Goal: Communication & Community: Answer question/provide support

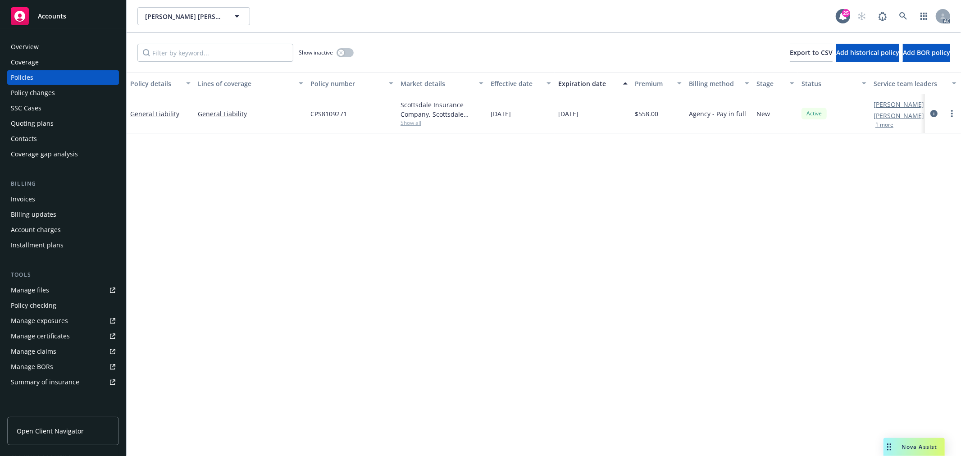
click at [910, 448] on span "Nova Assist" at bounding box center [920, 447] width 36 height 8
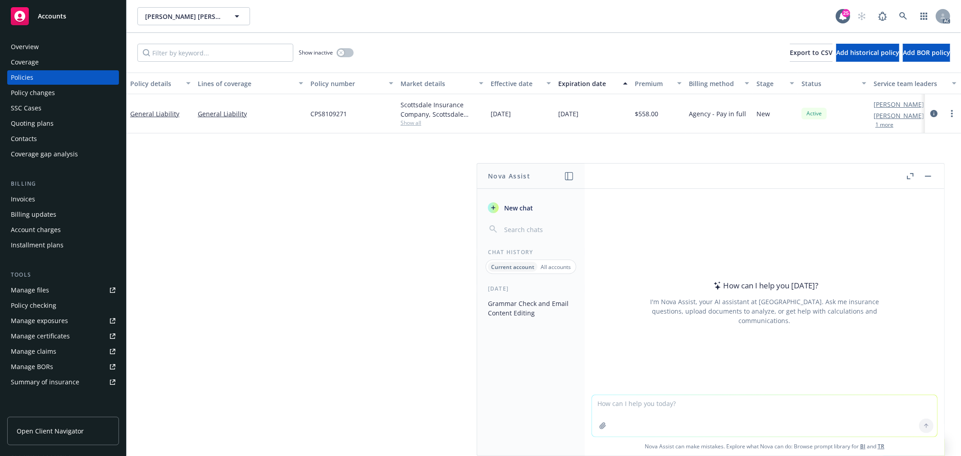
click at [714, 411] on textarea at bounding box center [764, 415] width 345 height 41
click at [667, 408] on textarea "翻译：" at bounding box center [764, 415] width 345 height 42
paste textarea "Hi folks, has anyone tried to contact NIAC outside of the submission desk? NIAC…"
type textarea "翻译：Hi folks, has anyone tried to contact NIAC outside of the submission desk? N…"
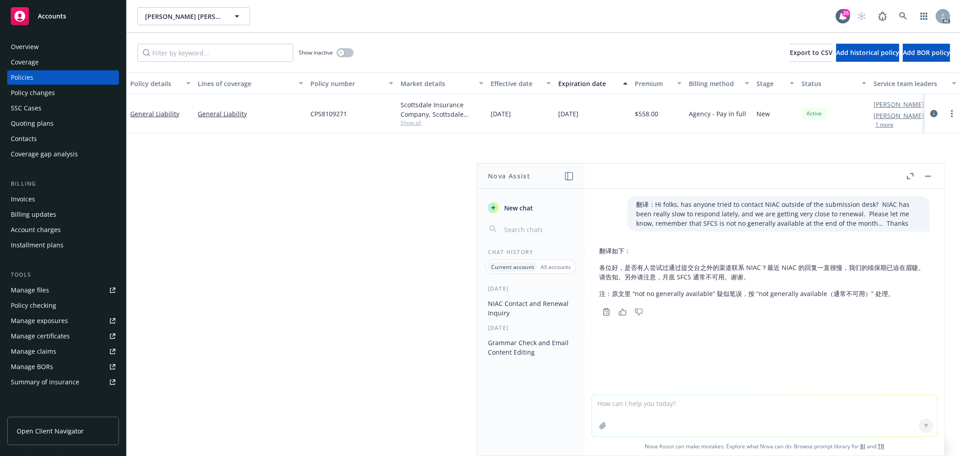
click at [645, 394] on div "翻译：Hi folks, has anyone tried to contact NIAC outside of the submission desk? N…" at bounding box center [765, 292] width 360 height 206
click at [651, 399] on textarea at bounding box center [764, 415] width 345 height 41
paste textarea "Sorry for the delay here, I am working with NIAC to get access to the account. …"
type textarea "翻译：Sorry for the delay here, I am working with NIAC to get access to the accoun…"
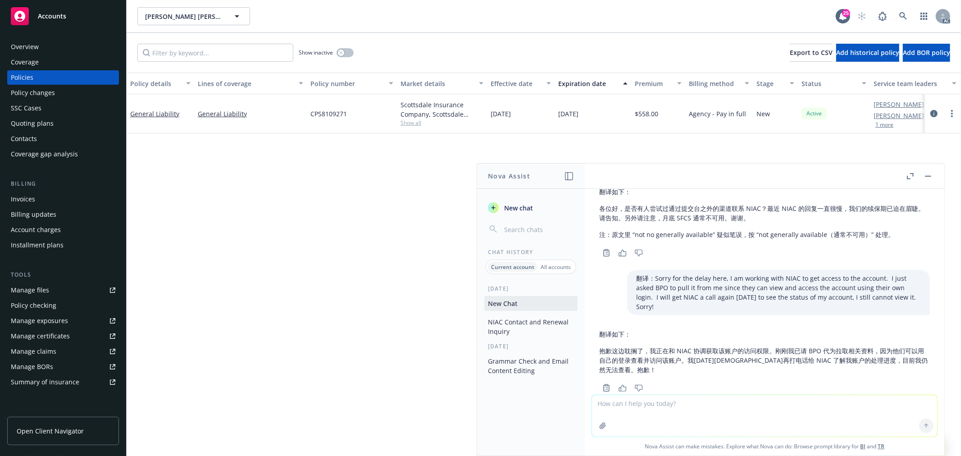
scroll to position [70, 0]
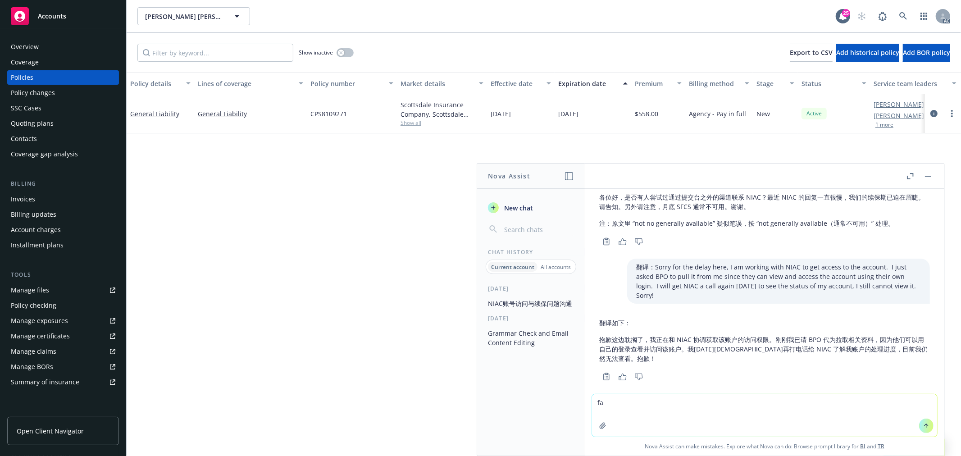
type textarea "f"
paste textarea "I will note the file. However, we still have a NR on the current term. We canno…"
type textarea "翻译：I will note the file. However, we still have a NR on the current term. We ca…"
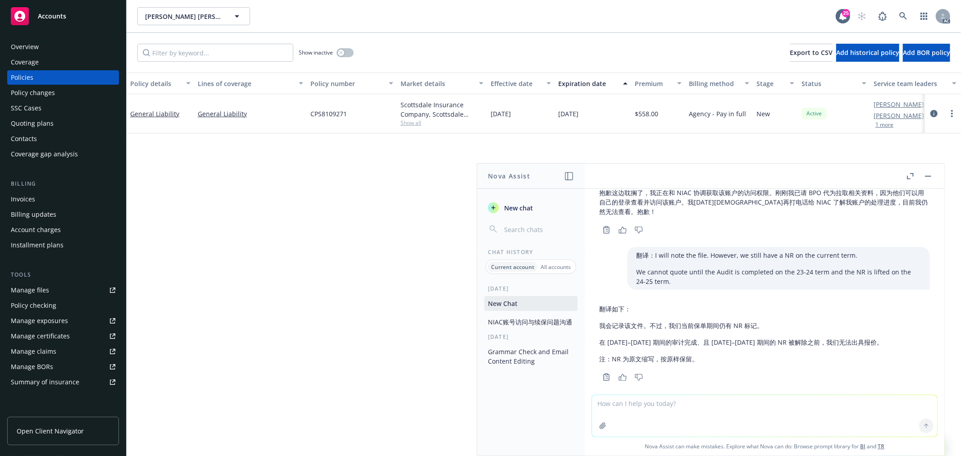
scroll to position [218, 0]
type textarea "NR这里是什么"
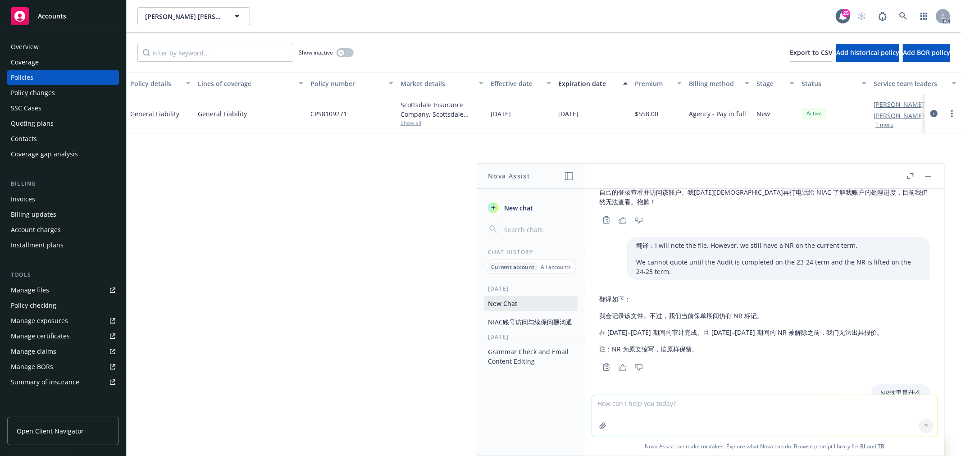
scroll to position [317, 0]
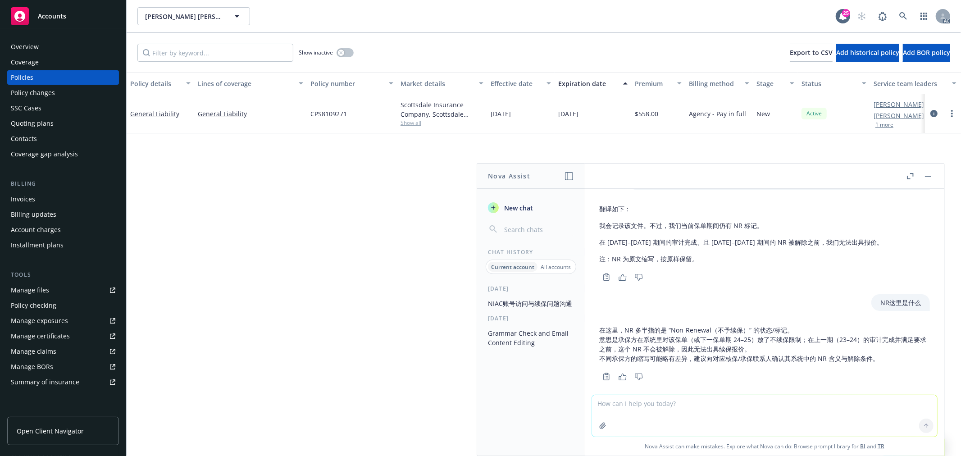
click at [620, 397] on textarea at bounding box center [764, 415] width 345 height 41
paste textarea "We asked for quote per exp and the underwriter responded that they cannot quote…"
type textarea "check grammar We asked for quote per exp and the underwriter responded that the…"
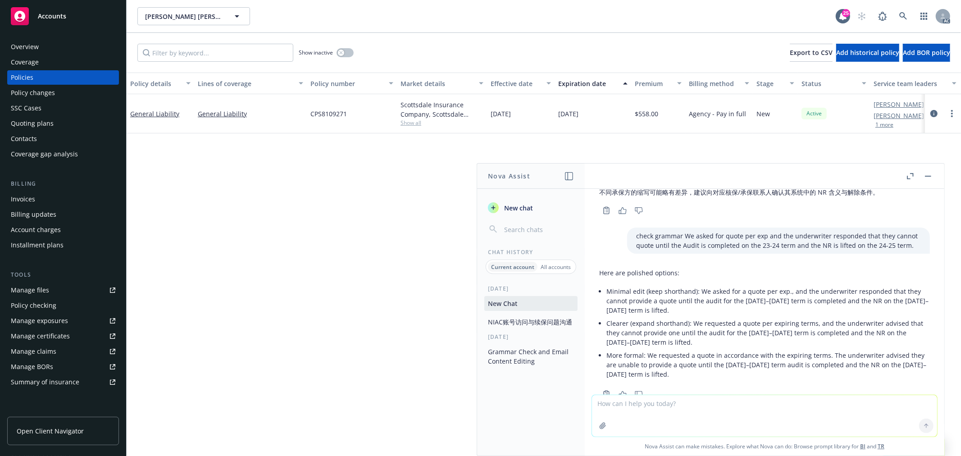
scroll to position [501, 0]
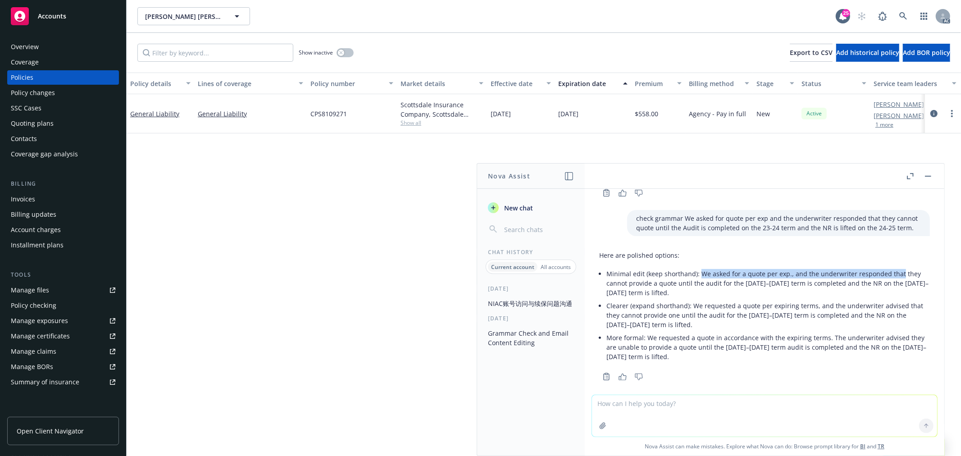
drag, startPoint x: 701, startPoint y: 262, endPoint x: 896, endPoint y: 264, distance: 194.7
click at [896, 269] on p "Minimal edit (keep shorthand): We asked for a quote per exp., and the underwrit…" at bounding box center [769, 283] width 324 height 28
copy p "We asked for a quote per exp., and the underwriter responded that"
